Goal: Information Seeking & Learning: Learn about a topic

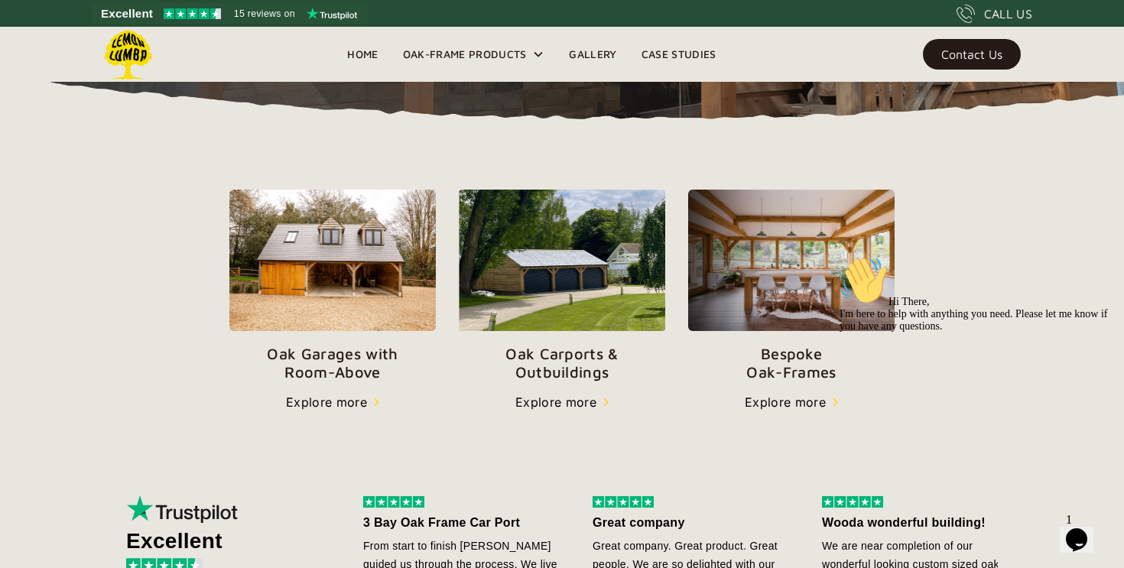
scroll to position [449, 0]
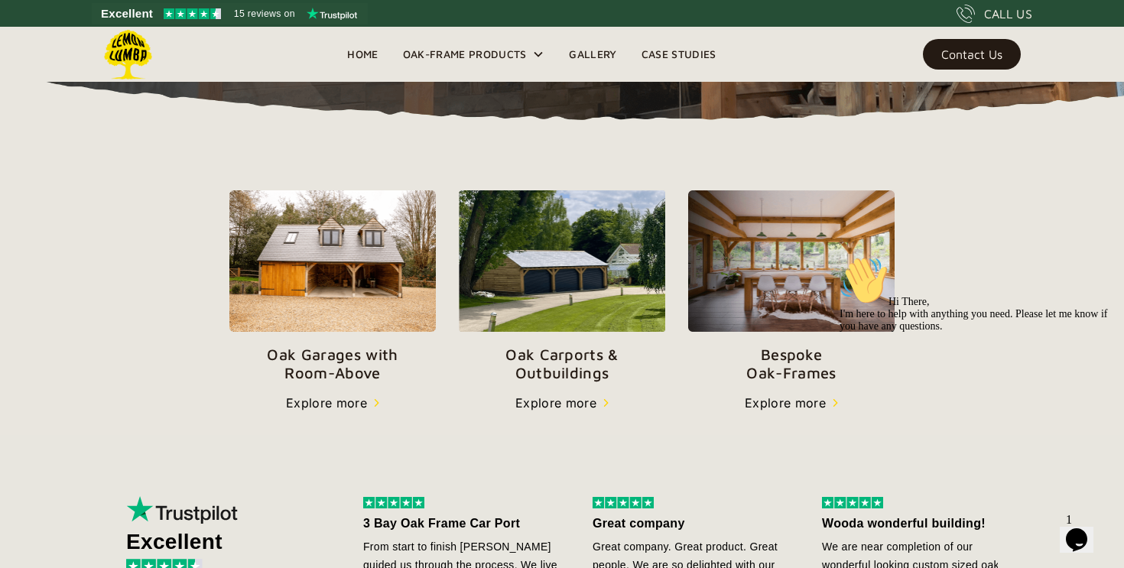
click at [594, 400] on div "Explore more" at bounding box center [556, 403] width 81 height 18
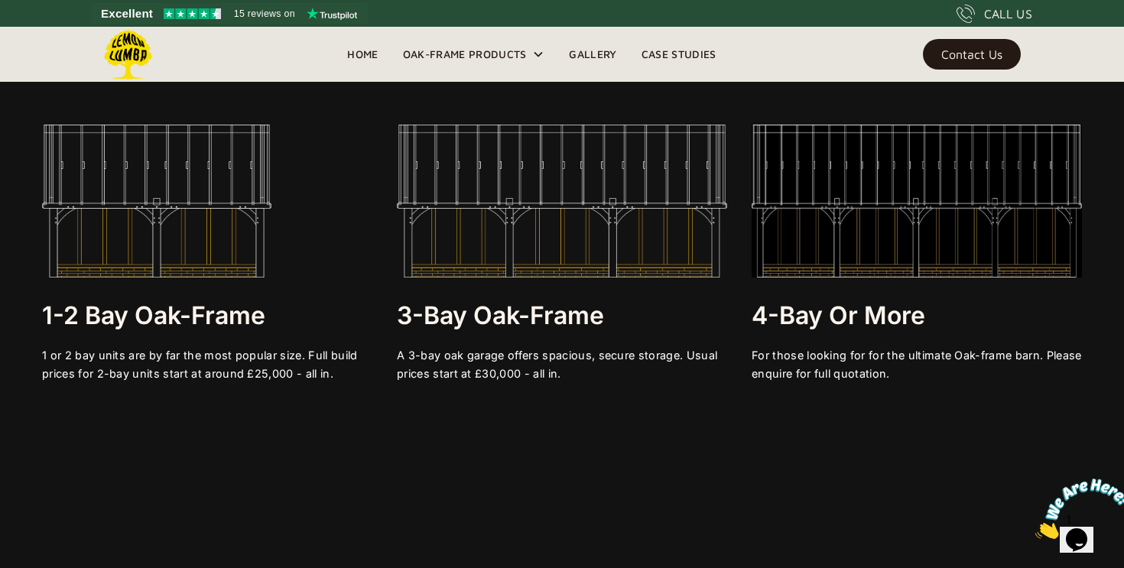
click at [188, 280] on div at bounding box center [207, 289] width 330 height 23
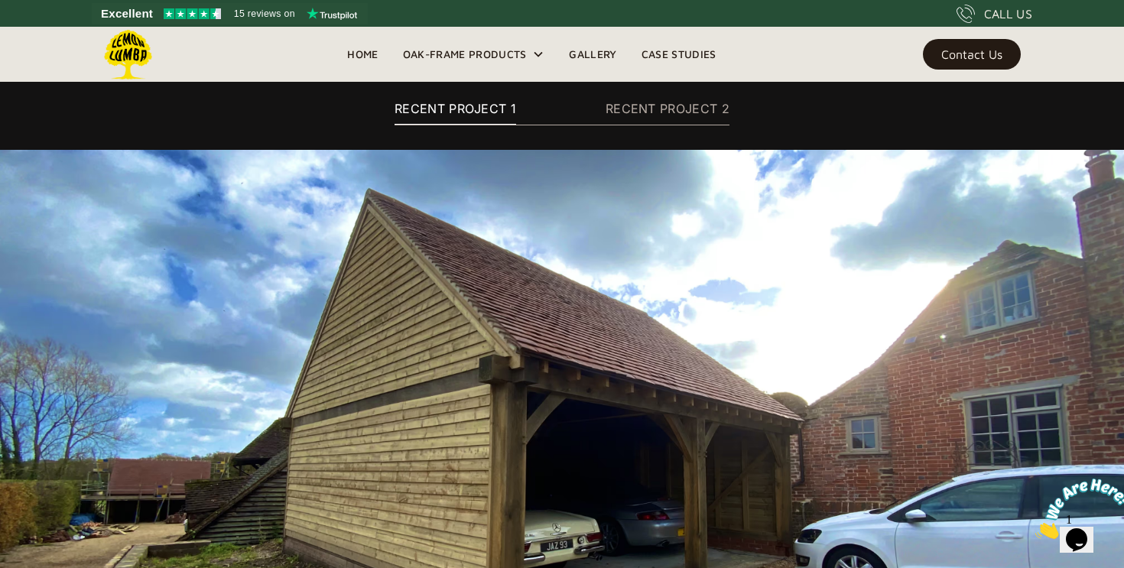
scroll to position [9026, 0]
click at [657, 110] on div "RECENT PROJECT 2" at bounding box center [668, 108] width 124 height 18
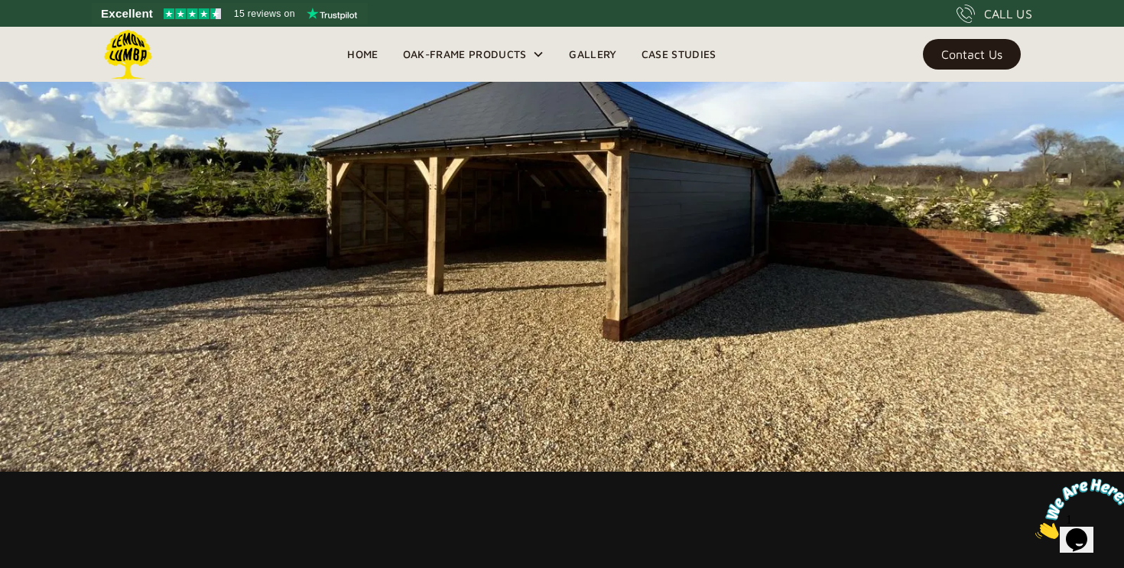
scroll to position [9273, 0]
